Goal: Information Seeking & Learning: Learn about a topic

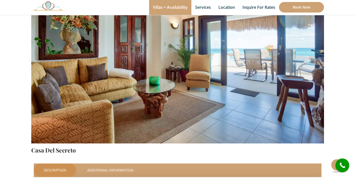
scroll to position [119, 0]
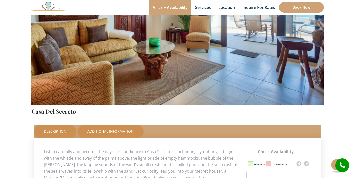
click at [119, 131] on link "Additional Information" at bounding box center [110, 132] width 66 height 14
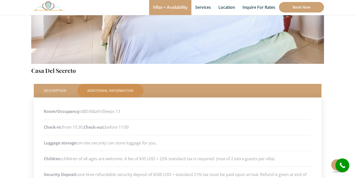
scroll to position [132, 0]
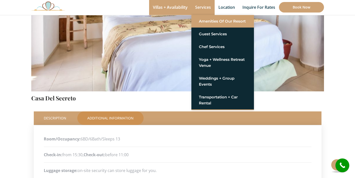
click at [204, 21] on link "Amenities of Our Resort" at bounding box center [223, 21] width 48 height 9
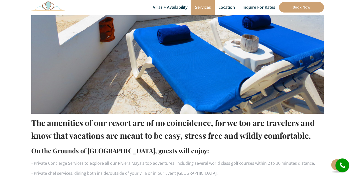
scroll to position [87, 0]
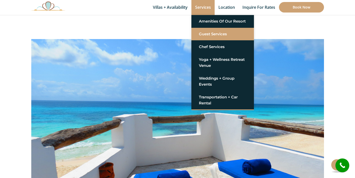
click at [207, 34] on link "Guest Services" at bounding box center [223, 34] width 48 height 9
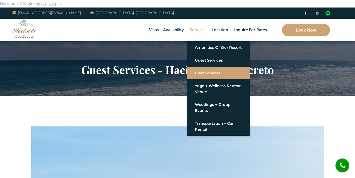
click at [203, 74] on link "Chef Services" at bounding box center [219, 73] width 48 height 9
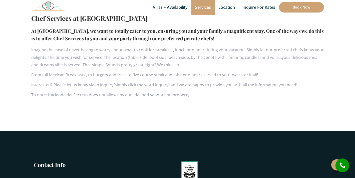
scroll to position [310, 0]
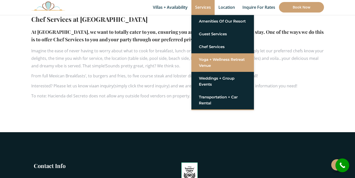
click at [208, 62] on link "Yoga + Wellness Retreat Venue" at bounding box center [223, 62] width 48 height 15
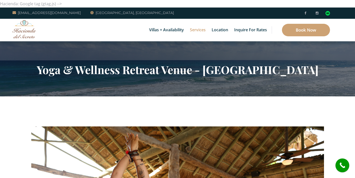
scroll to position [8, 0]
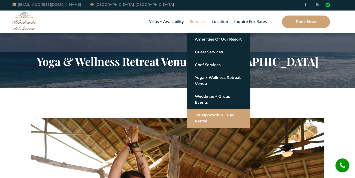
click at [212, 116] on link "Transportation + Car Rental" at bounding box center [219, 118] width 48 height 15
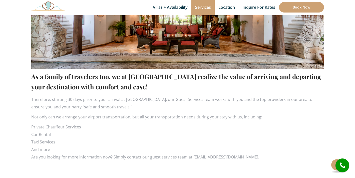
scroll to position [228, 0]
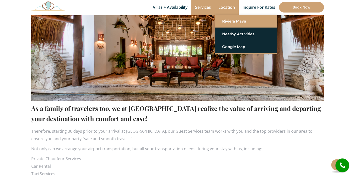
click at [227, 21] on link "Riviera Maya" at bounding box center [246, 21] width 48 height 9
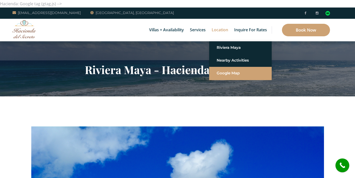
click at [223, 73] on link "Google Map" at bounding box center [241, 73] width 48 height 9
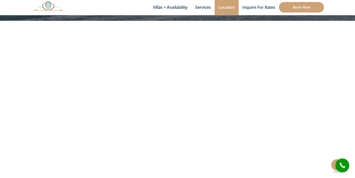
scroll to position [89, 0]
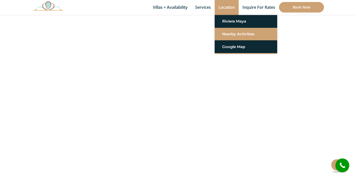
click at [234, 35] on link "Nearby Activities" at bounding box center [246, 34] width 48 height 9
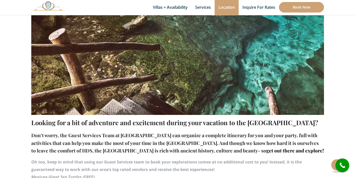
scroll to position [165, 0]
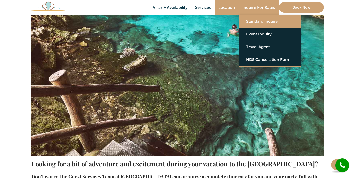
click at [260, 22] on link "Standard Inquiry" at bounding box center [270, 21] width 48 height 9
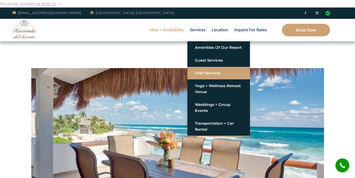
click at [205, 72] on link "Chef Services" at bounding box center [219, 73] width 48 height 9
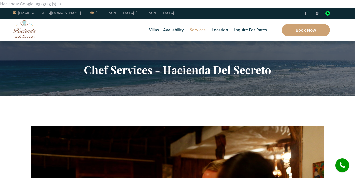
click at [26, 31] on img at bounding box center [25, 29] width 24 height 18
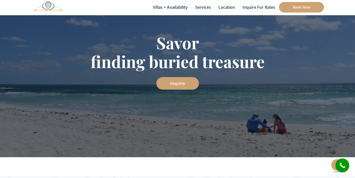
scroll to position [40, 0]
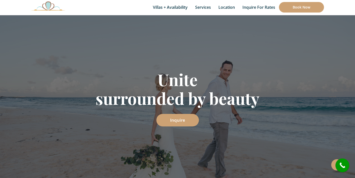
click at [290, 89] on h1 "Unite surrounded by beauty" at bounding box center [177, 89] width 293 height 38
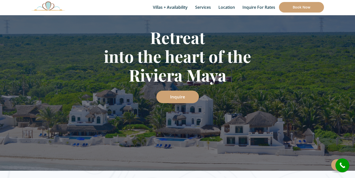
scroll to position [108, 0]
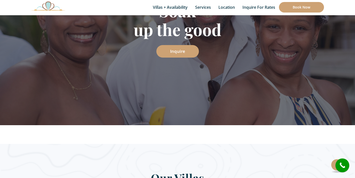
click at [231, 74] on div "Soak up the good Inquire" at bounding box center [177, 29] width 355 height 192
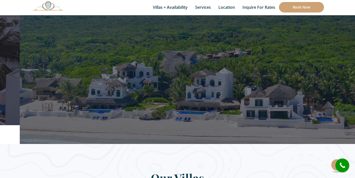
drag, startPoint x: 224, startPoint y: 75, endPoint x: 243, endPoint y: 79, distance: 20.3
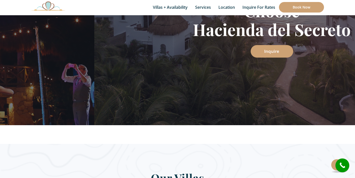
drag, startPoint x: 259, startPoint y: 86, endPoint x: 360, endPoint y: 91, distance: 101.4
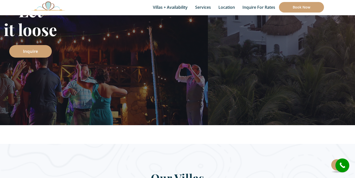
drag, startPoint x: 264, startPoint y: 74, endPoint x: 75, endPoint y: 63, distance: 189.1
click at [83, 63] on div "Let it loose Inquire" at bounding box center [30, 29] width 355 height 192
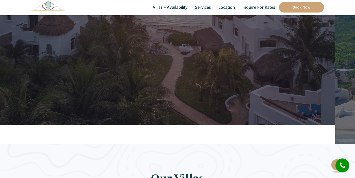
drag, startPoint x: 225, startPoint y: 68, endPoint x: 211, endPoint y: 99, distance: 34.1
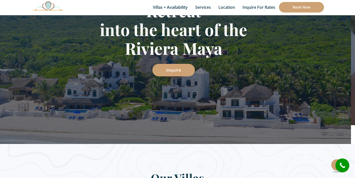
drag, startPoint x: 226, startPoint y: 55, endPoint x: 223, endPoint y: 69, distance: 15.2
click at [223, 70] on div "Retreat into the heart of the Riviera Maya Inquire" at bounding box center [173, 38] width 293 height 75
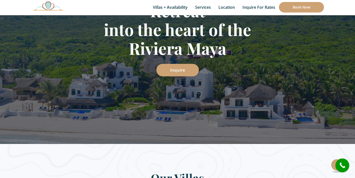
drag, startPoint x: 190, startPoint y: 130, endPoint x: 191, endPoint y: 144, distance: 14.3
click at [303, 54] on h1 "Retreat into the heart of the [GEOGRAPHIC_DATA]" at bounding box center [177, 29] width 293 height 56
click at [287, 53] on h1 "Retreat into the heart of the [GEOGRAPHIC_DATA]" at bounding box center [177, 29] width 293 height 56
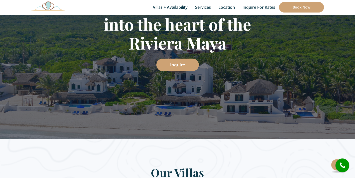
scroll to position [123, 0]
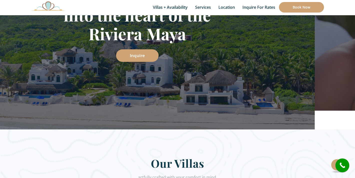
drag, startPoint x: 284, startPoint y: 109, endPoint x: 244, endPoint y: 110, distance: 40.0
click at [244, 110] on div "Retreat into the heart of the Riviera Maya Inquire" at bounding box center [137, 23] width 355 height 211
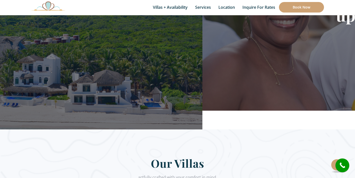
drag, startPoint x: 158, startPoint y: 90, endPoint x: 360, endPoint y: 107, distance: 203.0
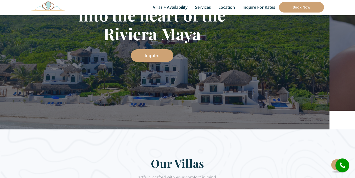
drag, startPoint x: 319, startPoint y: 109, endPoint x: 293, endPoint y: 112, distance: 25.8
click at [293, 112] on div "Retreat into the heart of the Riviera Maya Inquire" at bounding box center [151, 23] width 355 height 211
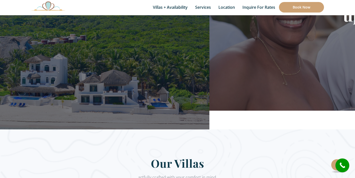
drag, startPoint x: 146, startPoint y: 87, endPoint x: 345, endPoint y: 98, distance: 200.1
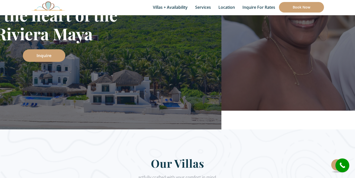
drag, startPoint x: 321, startPoint y: 98, endPoint x: 347, endPoint y: 103, distance: 26.0
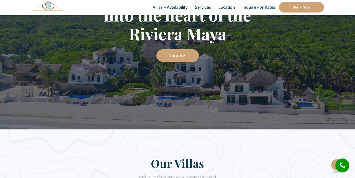
click at [167, 104] on div "Retreat into the heart of the Riviera Maya Inquire" at bounding box center [177, 23] width 355 height 211
drag, startPoint x: 222, startPoint y: 60, endPoint x: 221, endPoint y: 80, distance: 19.8
click at [221, 80] on div "Retreat into the heart of the Riviera Maya Inquire" at bounding box center [177, 23] width 355 height 211
drag, startPoint x: 216, startPoint y: 125, endPoint x: 216, endPoint y: 131, distance: 6.5
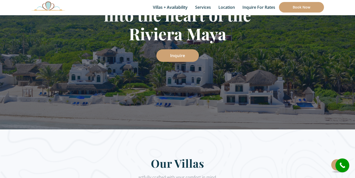
drag, startPoint x: 228, startPoint y: 137, endPoint x: 228, endPoint y: 112, distance: 24.8
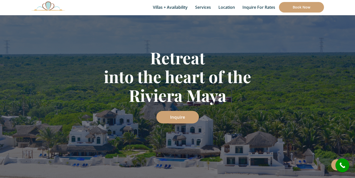
scroll to position [72, 0]
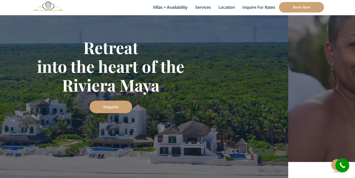
drag, startPoint x: 263, startPoint y: 89, endPoint x: 181, endPoint y: 102, distance: 83.1
click at [181, 102] on div "Retreat into the heart of the Riviera Maya Inquire" at bounding box center [110, 75] width 293 height 75
